Goal: Transaction & Acquisition: Purchase product/service

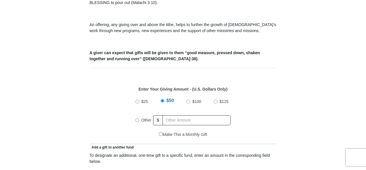
scroll to position [251, 0]
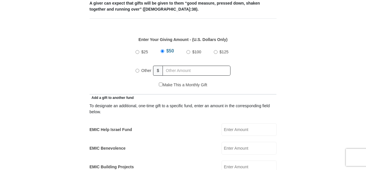
click at [138, 69] on input "Other" at bounding box center [137, 71] width 4 height 4
radio input "true"
type input "350"
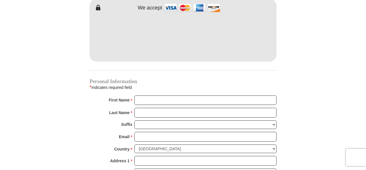
scroll to position [523, 0]
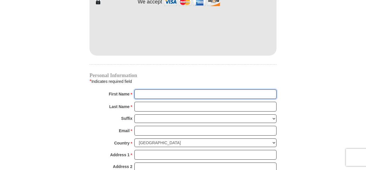
click at [154, 90] on input "First Name *" at bounding box center [205, 95] width 142 height 10
type input "[PERSON_NAME]"
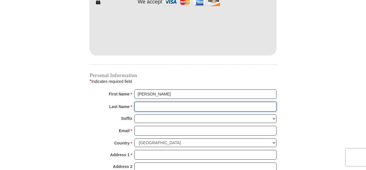
click at [174, 102] on input "Last Name *" at bounding box center [205, 107] width 142 height 10
type input "[PERSON_NAME]"
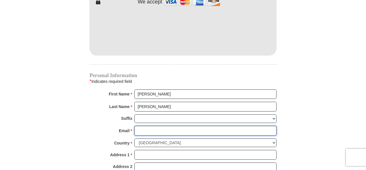
click at [169, 126] on input "Email *" at bounding box center [205, 131] width 142 height 10
type input "[EMAIL_ADDRESS][DOMAIN_NAME]"
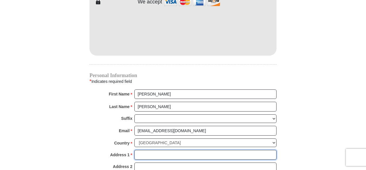
type input "[STREET_ADDRESS]"
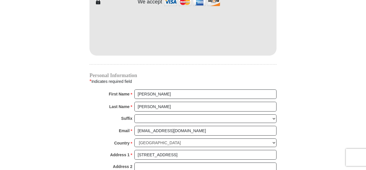
type input "[GEOGRAPHIC_DATA]"
select select "SC"
type input "29609"
type input "8644361069"
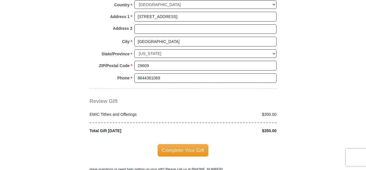
scroll to position [657, 0]
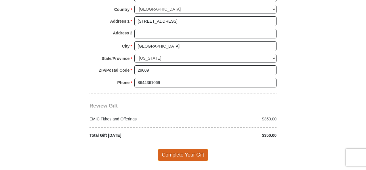
click at [178, 149] on span "Complete Your Gift" at bounding box center [182, 155] width 51 height 12
